Goal: Task Accomplishment & Management: Manage account settings

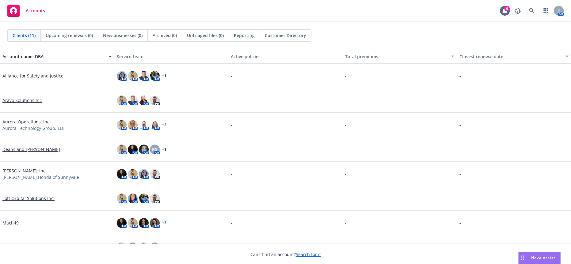
scroll to position [88, 0]
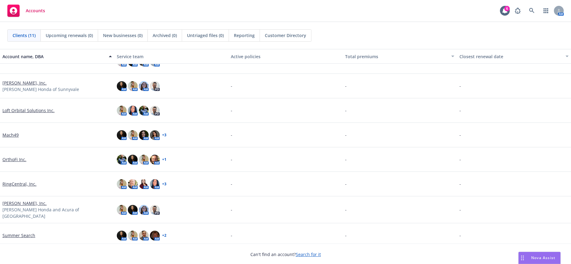
click at [20, 182] on link "RingCentral, Inc." at bounding box center [19, 184] width 34 height 6
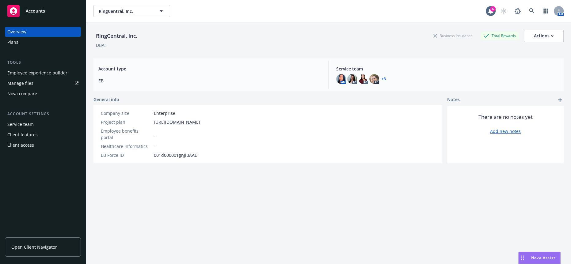
click at [44, 68] on div "Employee experience builder" at bounding box center [37, 73] width 60 height 10
click at [147, 16] on div "RingCentral, Inc. RingCentral, Inc. 6 AM" at bounding box center [328, 11] width 485 height 22
click at [150, 12] on span "RingCentral, Inc." at bounding box center [125, 11] width 53 height 6
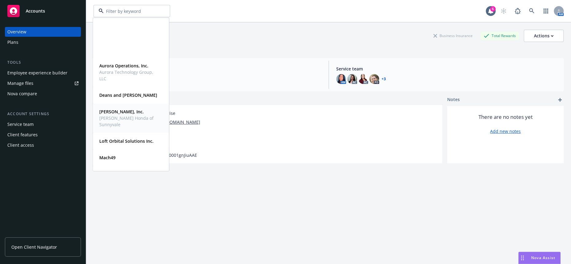
scroll to position [74, 0]
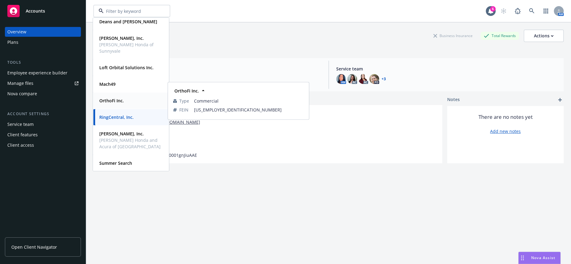
click at [133, 98] on div "OrthoFi Inc." at bounding box center [131, 100] width 68 height 9
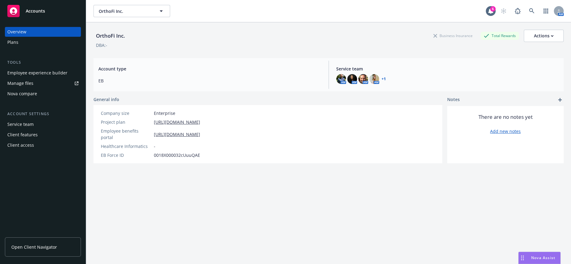
click at [32, 68] on div "Employee experience builder" at bounding box center [37, 73] width 60 height 10
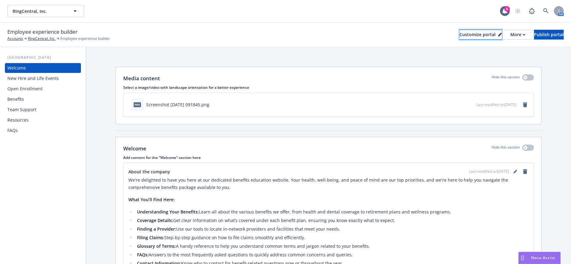
click at [459, 30] on div "Customize portal" at bounding box center [480, 34] width 42 height 9
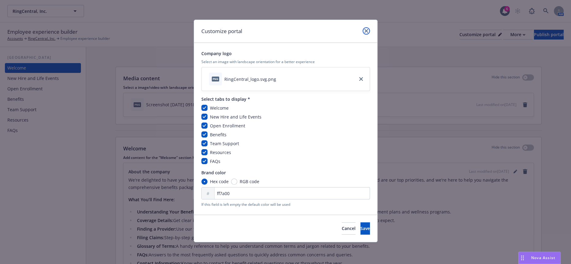
click at [367, 29] on icon "close" at bounding box center [366, 31] width 4 height 4
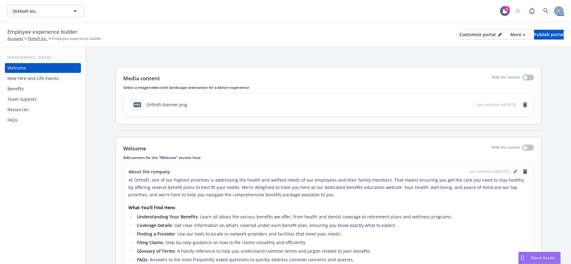
click at [29, 105] on div "Resources" at bounding box center [42, 110] width 71 height 10
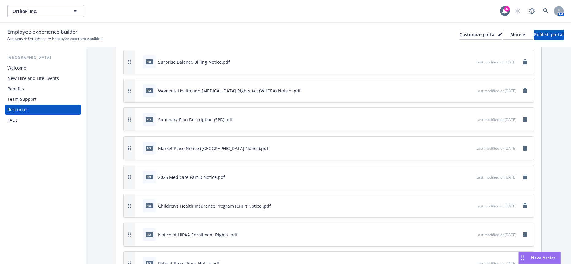
scroll to position [136, 0]
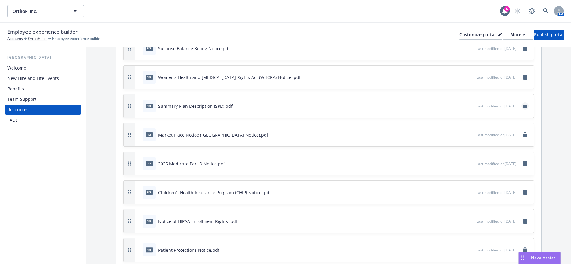
click at [527, 104] on icon "remove" at bounding box center [524, 106] width 5 height 5
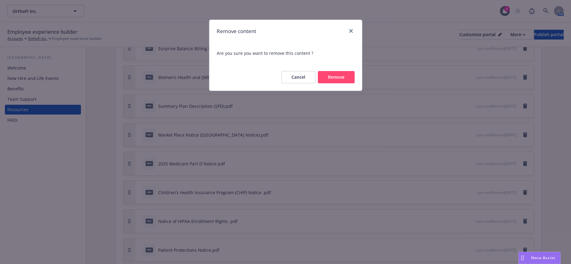
click at [351, 77] on button "Remove" at bounding box center [336, 77] width 37 height 12
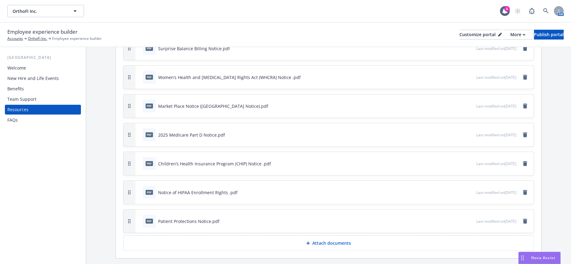
click at [335, 240] on p "Attach documents" at bounding box center [331, 243] width 39 height 6
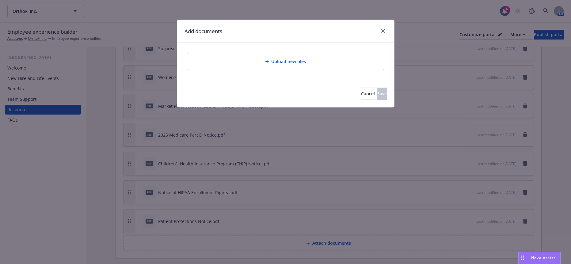
click at [279, 62] on div "Upload new files" at bounding box center [285, 61] width 197 height 17
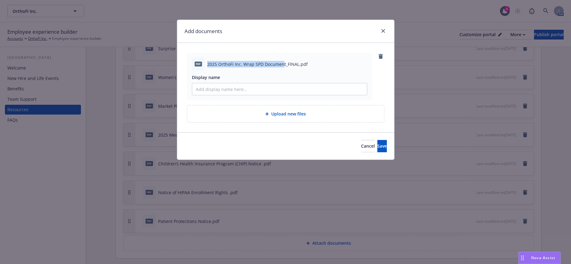
drag, startPoint x: 281, startPoint y: 62, endPoint x: 205, endPoint y: 62, distance: 76.3
click at [207, 62] on span "2025 OrthoFi Inc. Wrap SPD Document_FINAL.pdf" at bounding box center [257, 64] width 100 height 6
copy span "2025 OrthoFi Inc. Wrap SPD Documen"
click at [220, 85] on input "Display name" at bounding box center [279, 89] width 175 height 12
paste input "2025 OrthoFi Inc. Wrap SPD Documen"
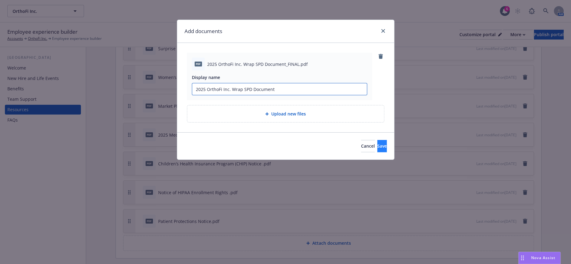
type input "2025 OrthoFi Inc. Wrap SPD Document"
click at [377, 143] on span "Save" at bounding box center [381, 146] width 9 height 6
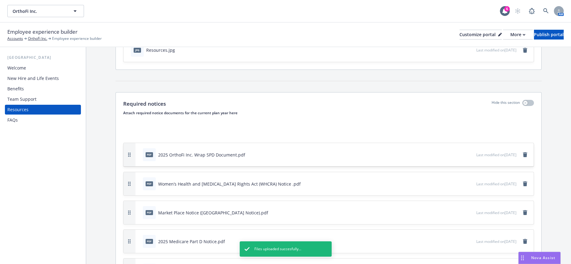
scroll to position [47, 0]
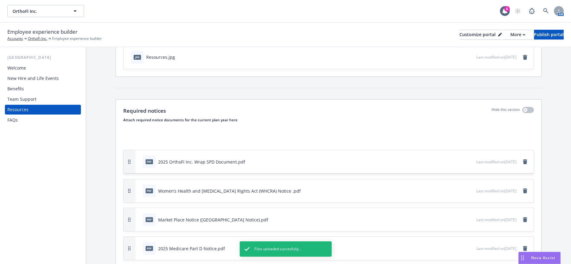
drag, startPoint x: 127, startPoint y: 207, endPoint x: 138, endPoint y: 115, distance: 92.3
click at [138, 150] on div "pdf 2025 OrthoFi Inc. Wrap SPD Document.pdf Last modified on 09/11/2025" at bounding box center [328, 161] width 410 height 23
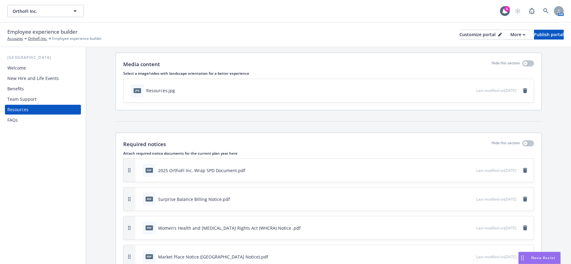
scroll to position [0, 0]
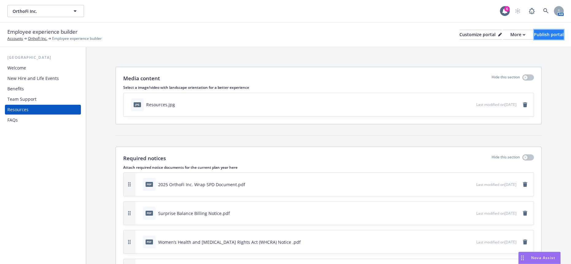
click at [534, 30] on div "Publish portal" at bounding box center [549, 34] width 30 height 9
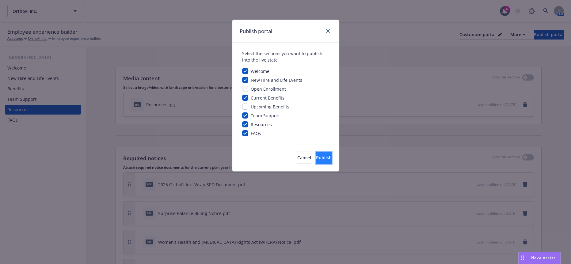
click at [322, 152] on button "Publish" at bounding box center [324, 158] width 16 height 12
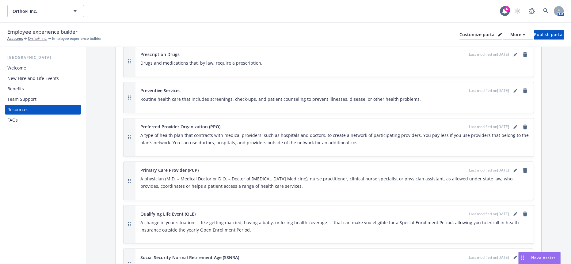
scroll to position [1193, 0]
